Goal: Task Accomplishment & Management: Use online tool/utility

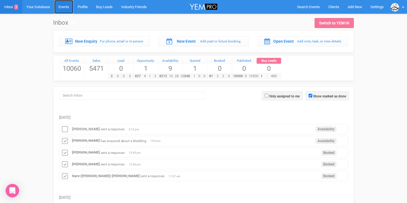
click at [64, 8] on link "Events" at bounding box center [63, 7] width 19 height 14
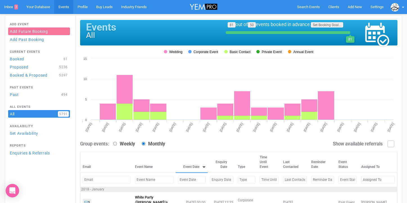
click at [178, 184] on input "text" at bounding box center [192, 180] width 28 height 8
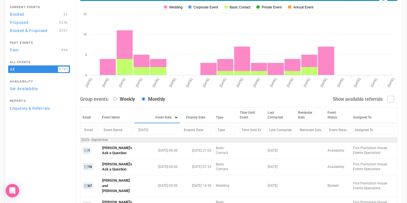
scroll to position [79, 0]
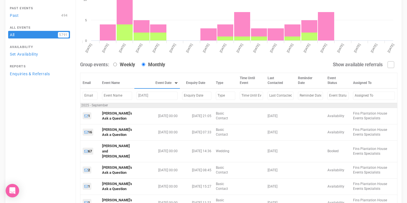
click at [153, 100] on input "september 6, 2025" at bounding box center [157, 96] width 41 height 8
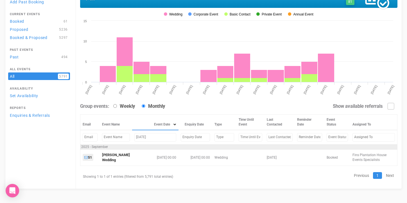
scroll to position [38, 0]
click at [154, 141] on input "september 11, 2025" at bounding box center [155, 137] width 42 height 8
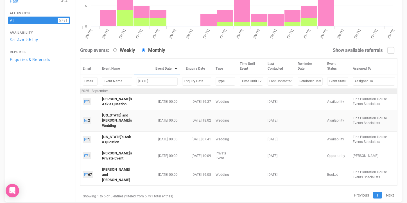
scroll to position [108, 0]
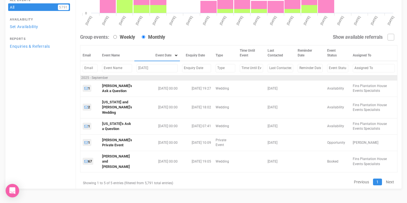
click at [150, 72] on input "september 12, 2025" at bounding box center [157, 68] width 41 height 8
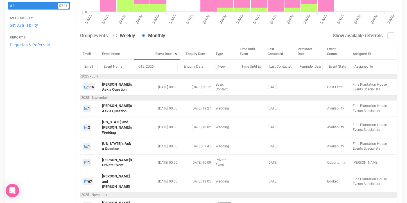
scroll to position [38, 0]
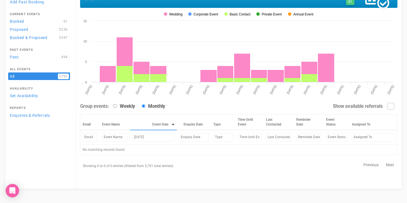
click at [140, 141] on input "Oct 12, 2025" at bounding box center [153, 137] width 42 height 8
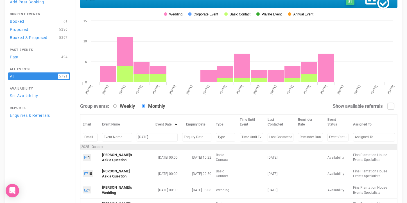
scroll to position [104, 0]
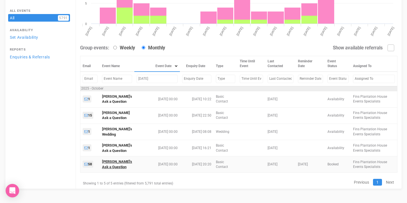
type input "Oct 2, 2025"
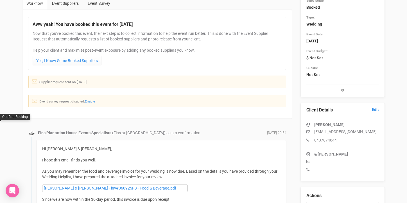
scroll to position [42, 0]
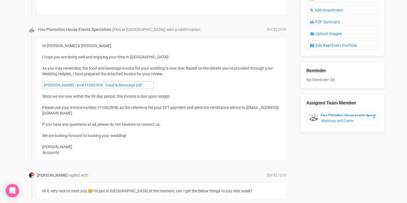
scroll to position [287, 0]
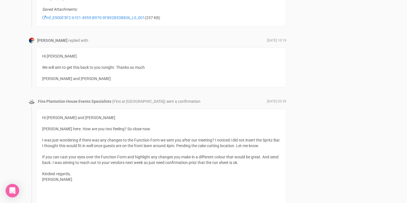
scroll to position [538, 0]
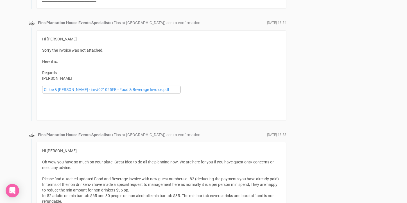
scroll to position [712, 0]
